Goal: Find specific page/section: Find specific page/section

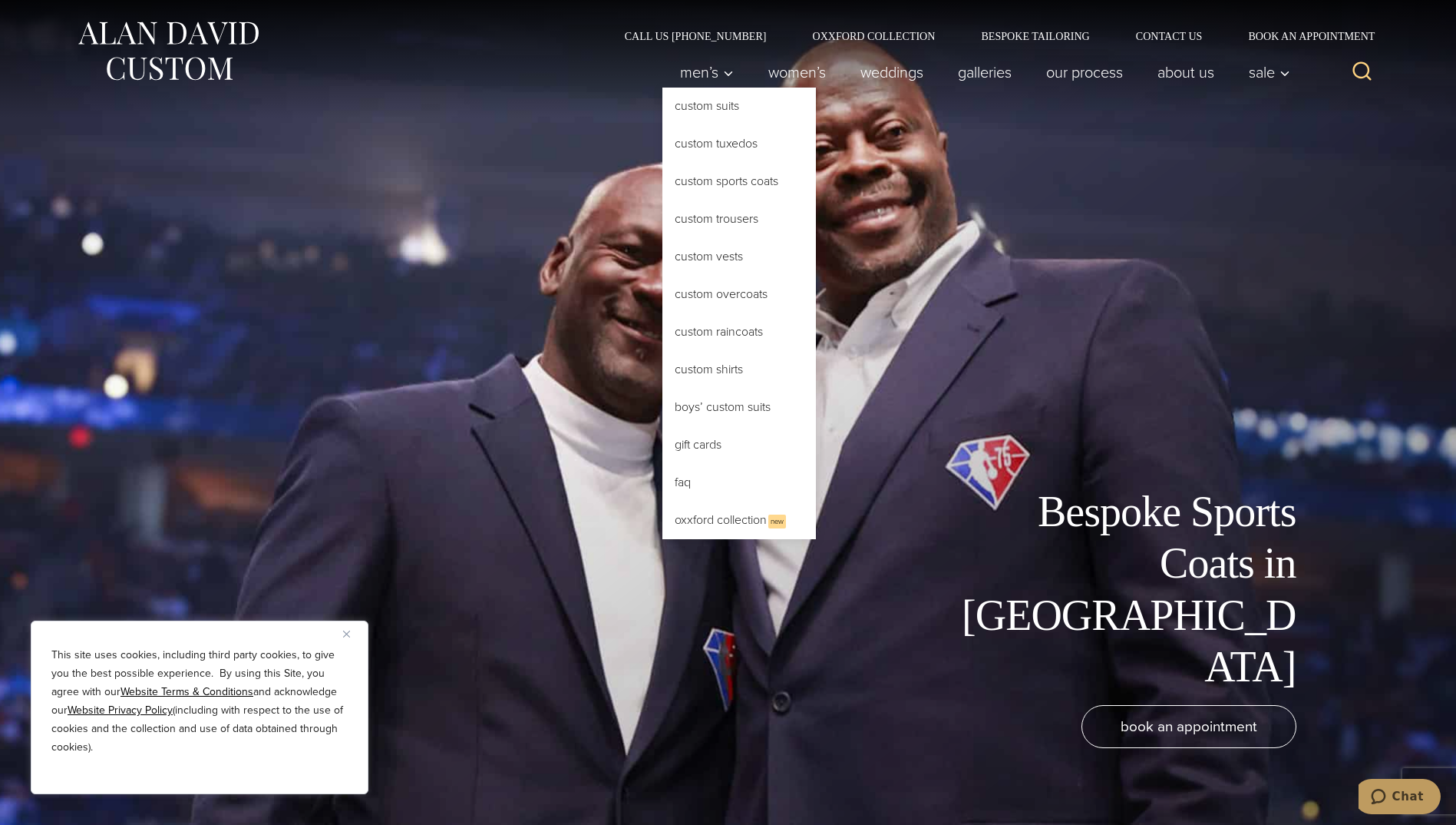
click at [725, 190] on link "Custom Sports Coats" at bounding box center [739, 181] width 154 height 37
click at [752, 179] on link "Custom Sports Coats" at bounding box center [739, 181] width 154 height 37
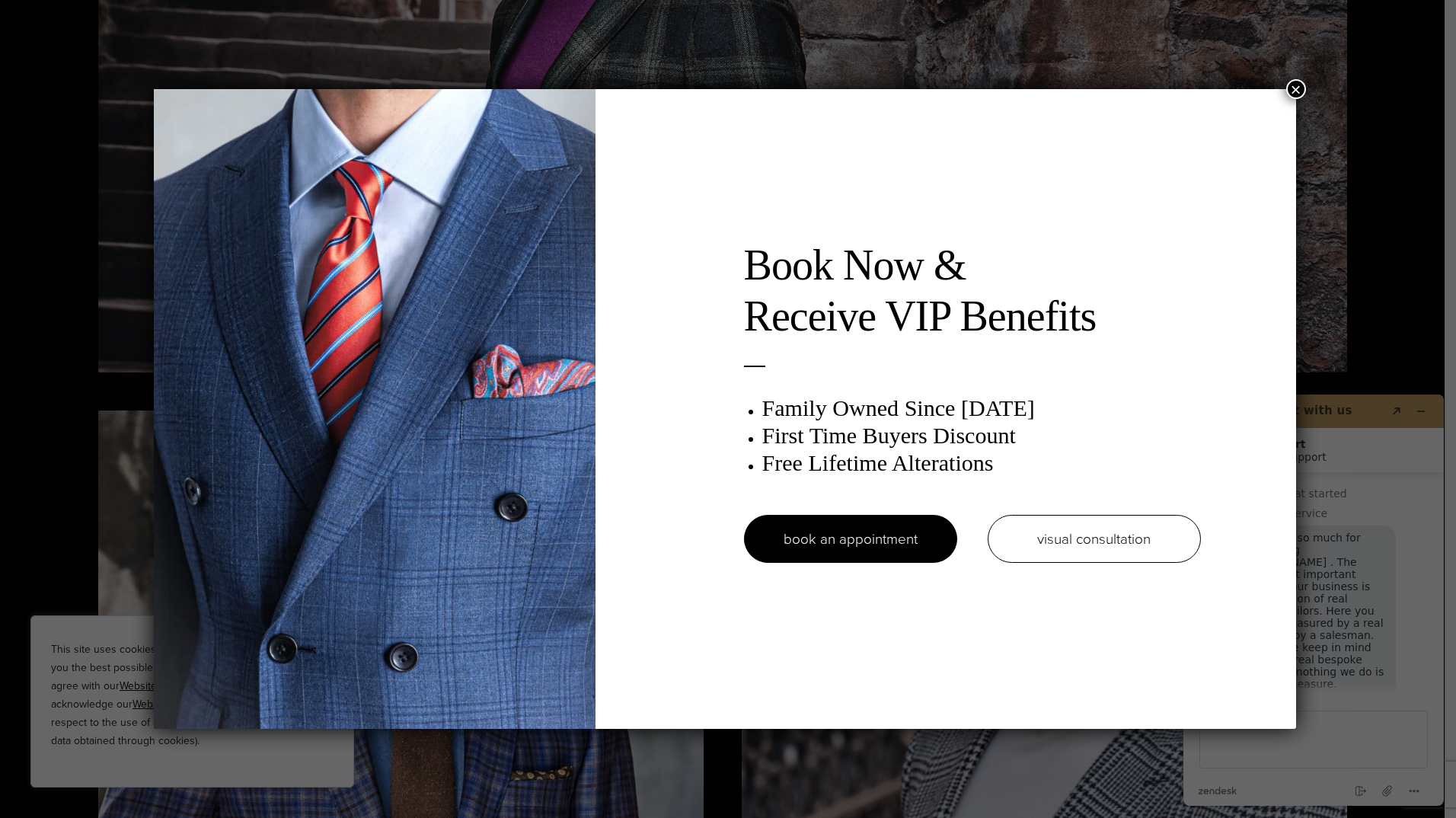
drag, startPoint x: 1452, startPoint y: 50, endPoint x: 1459, endPoint y: 266, distance: 216.1
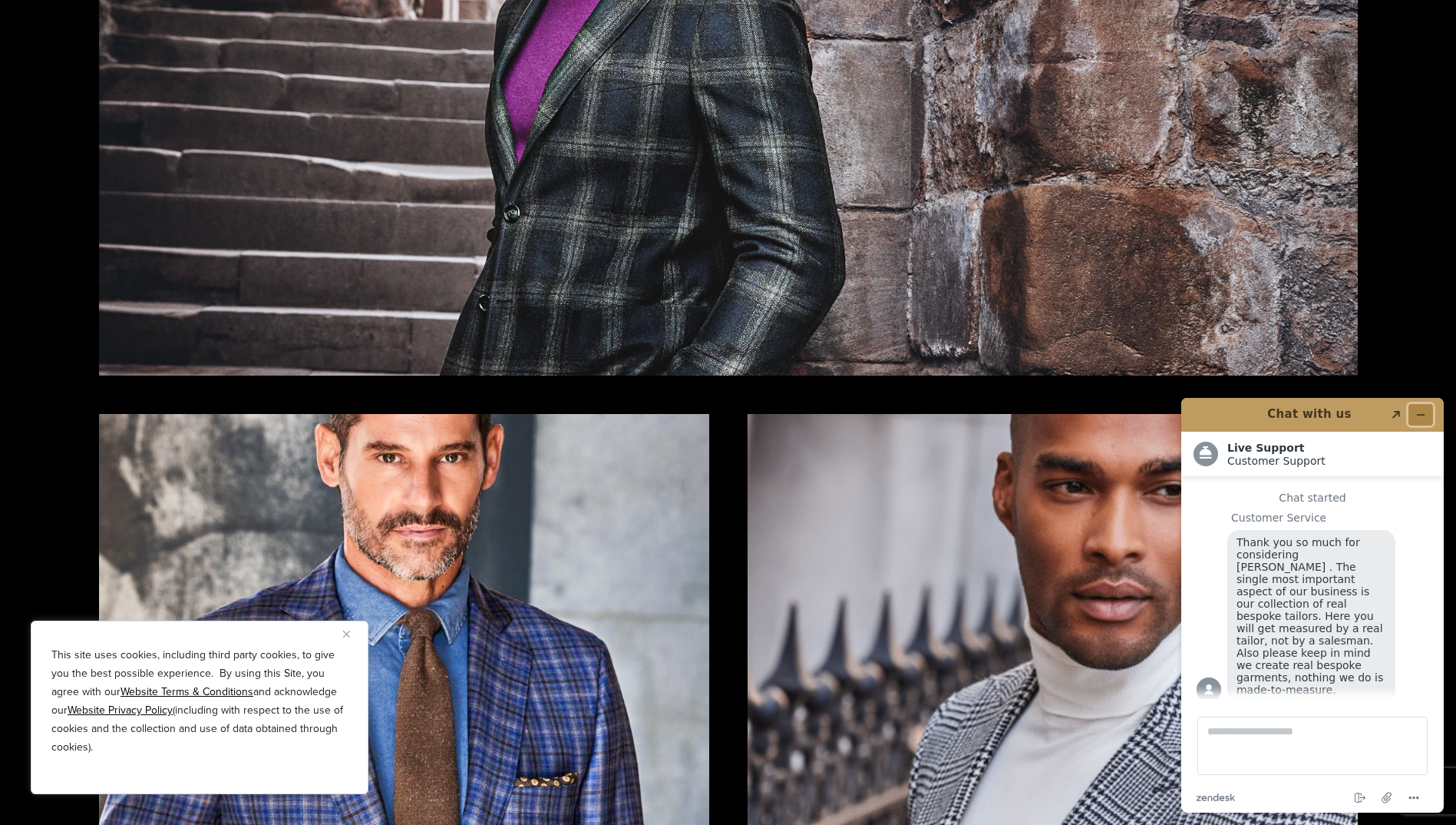
click at [1424, 413] on icon "Minimize widget" at bounding box center [1420, 414] width 11 height 11
